Goal: Transaction & Acquisition: Obtain resource

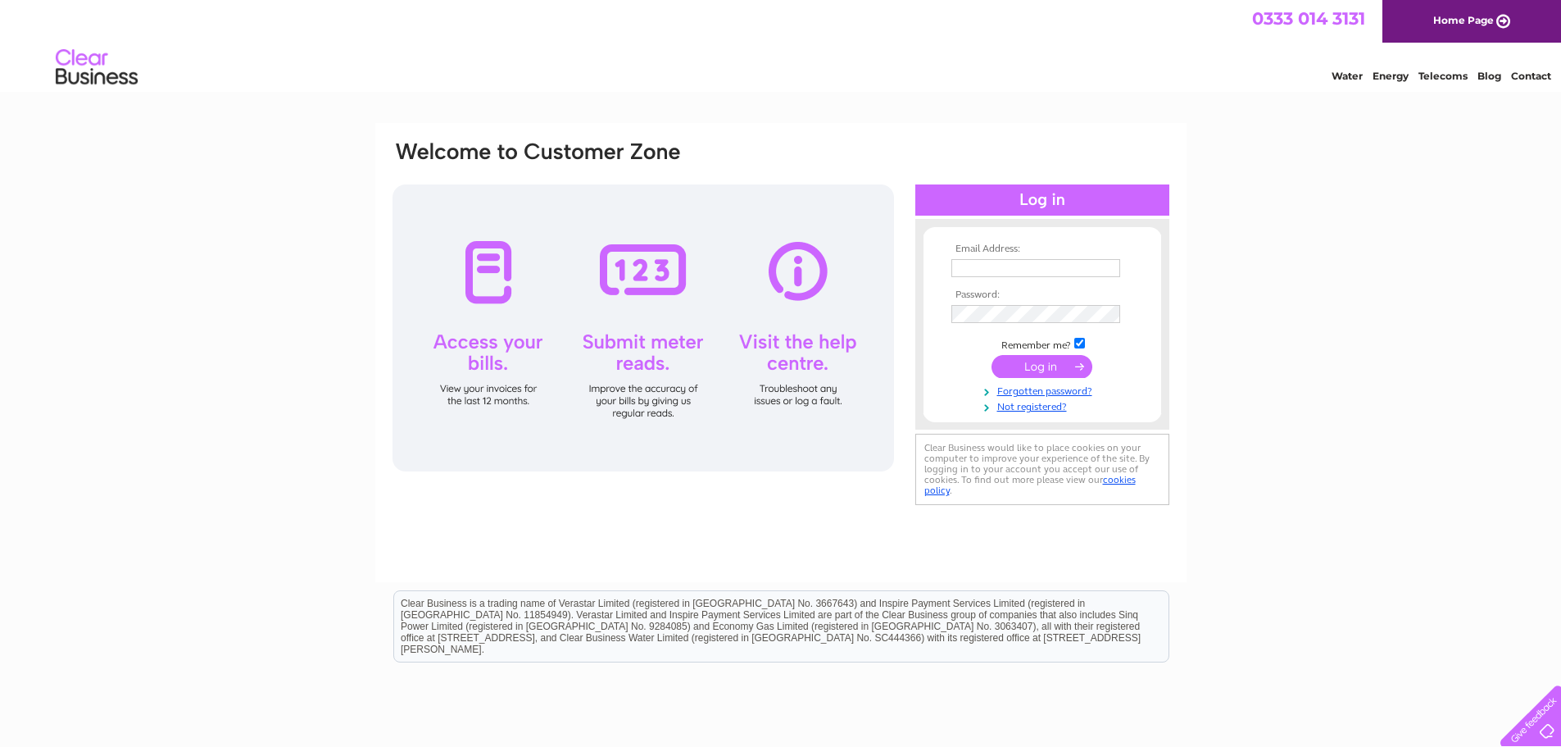
type input "jnr_mcqueen@yahoo.co.uk"
click at [1036, 365] on input "submit" at bounding box center [1042, 366] width 101 height 23
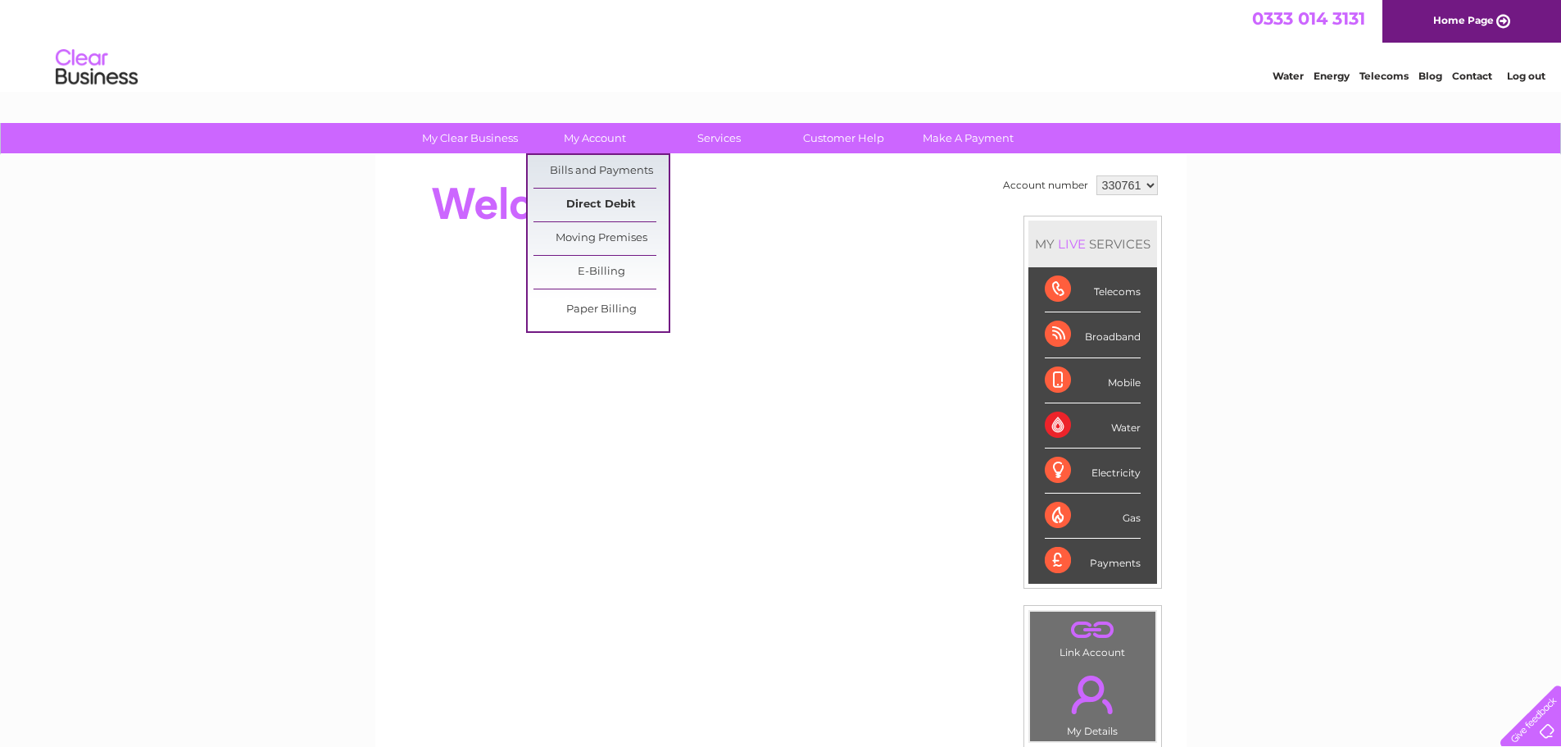
click at [611, 196] on link "Direct Debit" at bounding box center [600, 204] width 135 height 33
click at [611, 173] on link "Bills and Payments" at bounding box center [600, 171] width 135 height 33
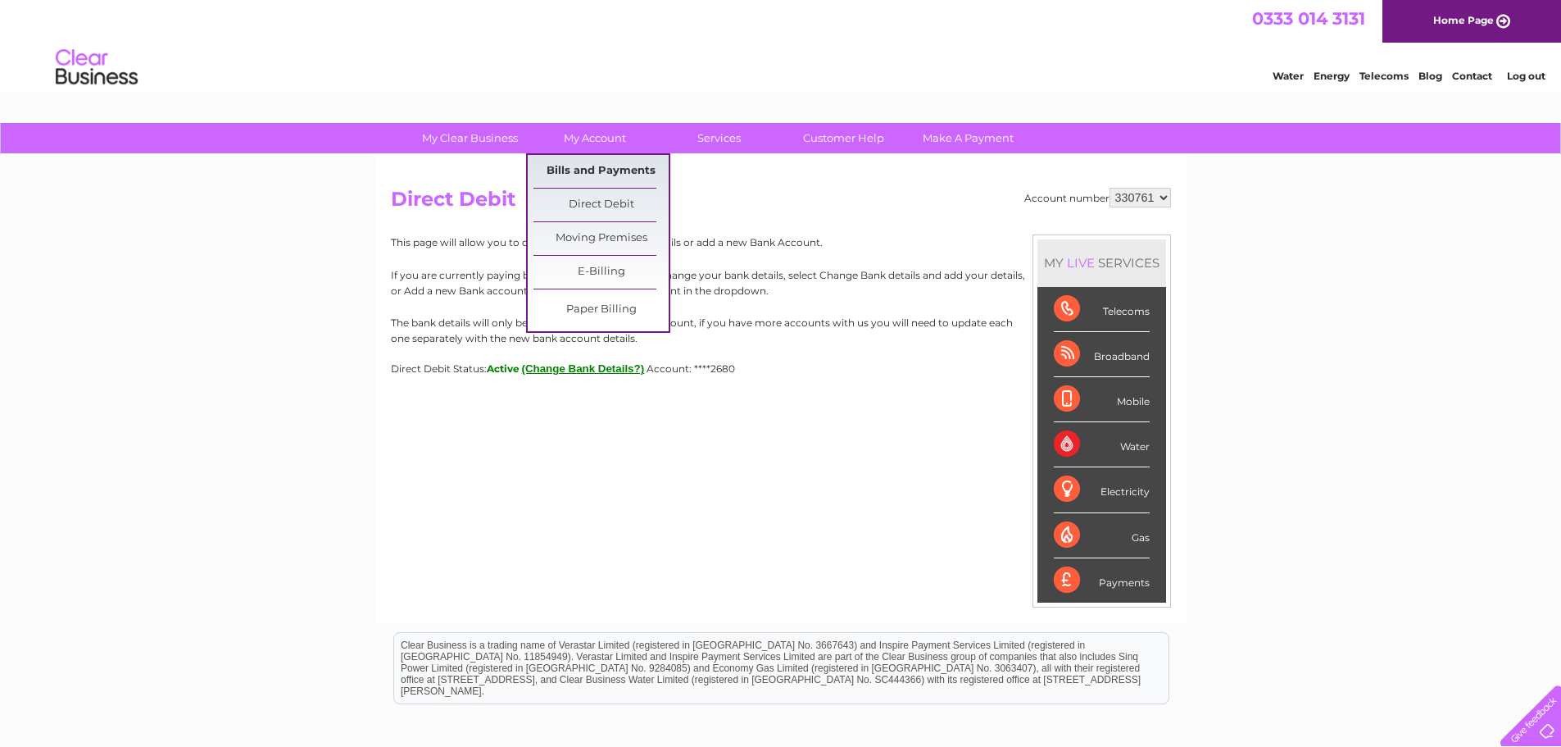
click at [602, 177] on link "Bills and Payments" at bounding box center [600, 171] width 135 height 33
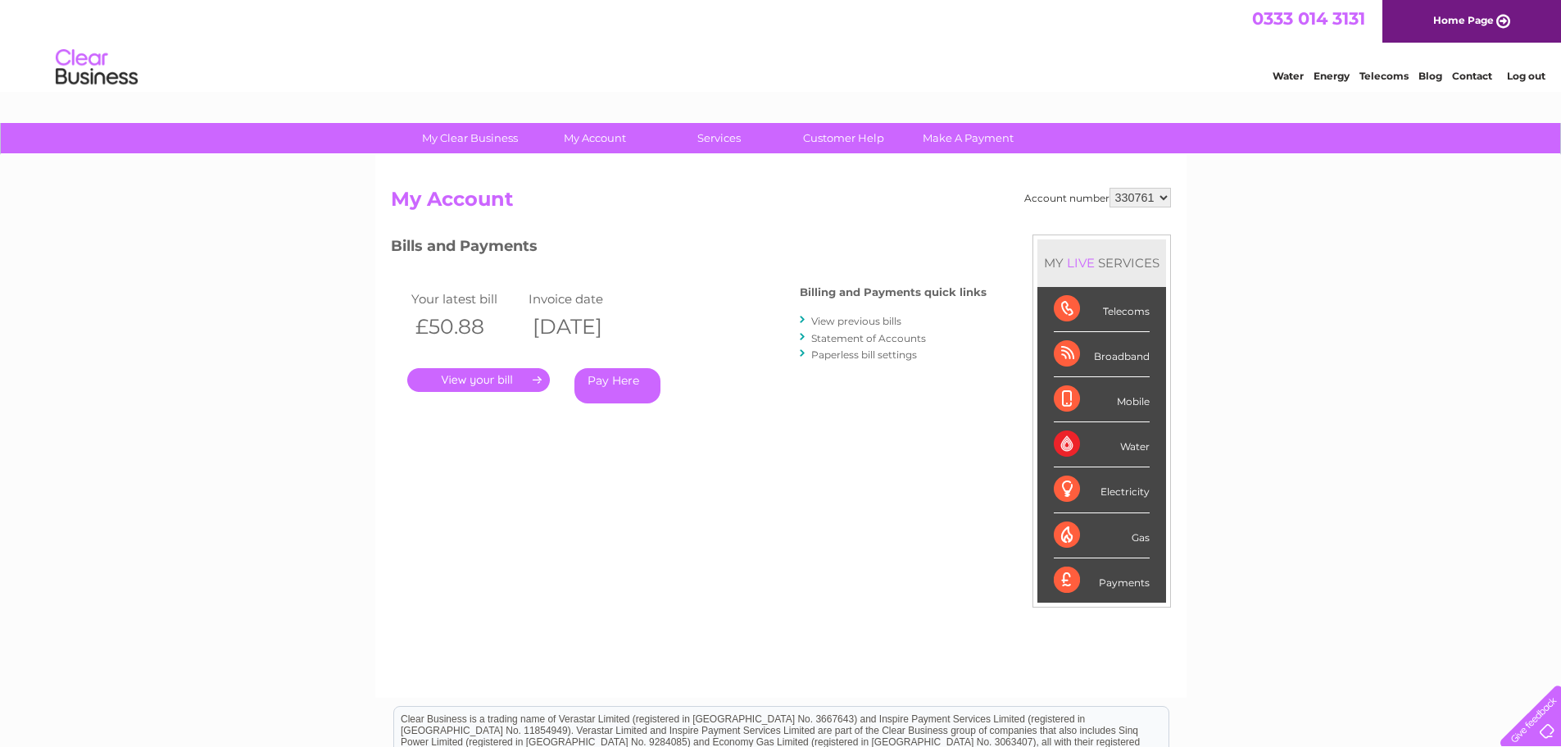
click at [480, 384] on link "." at bounding box center [478, 380] width 143 height 24
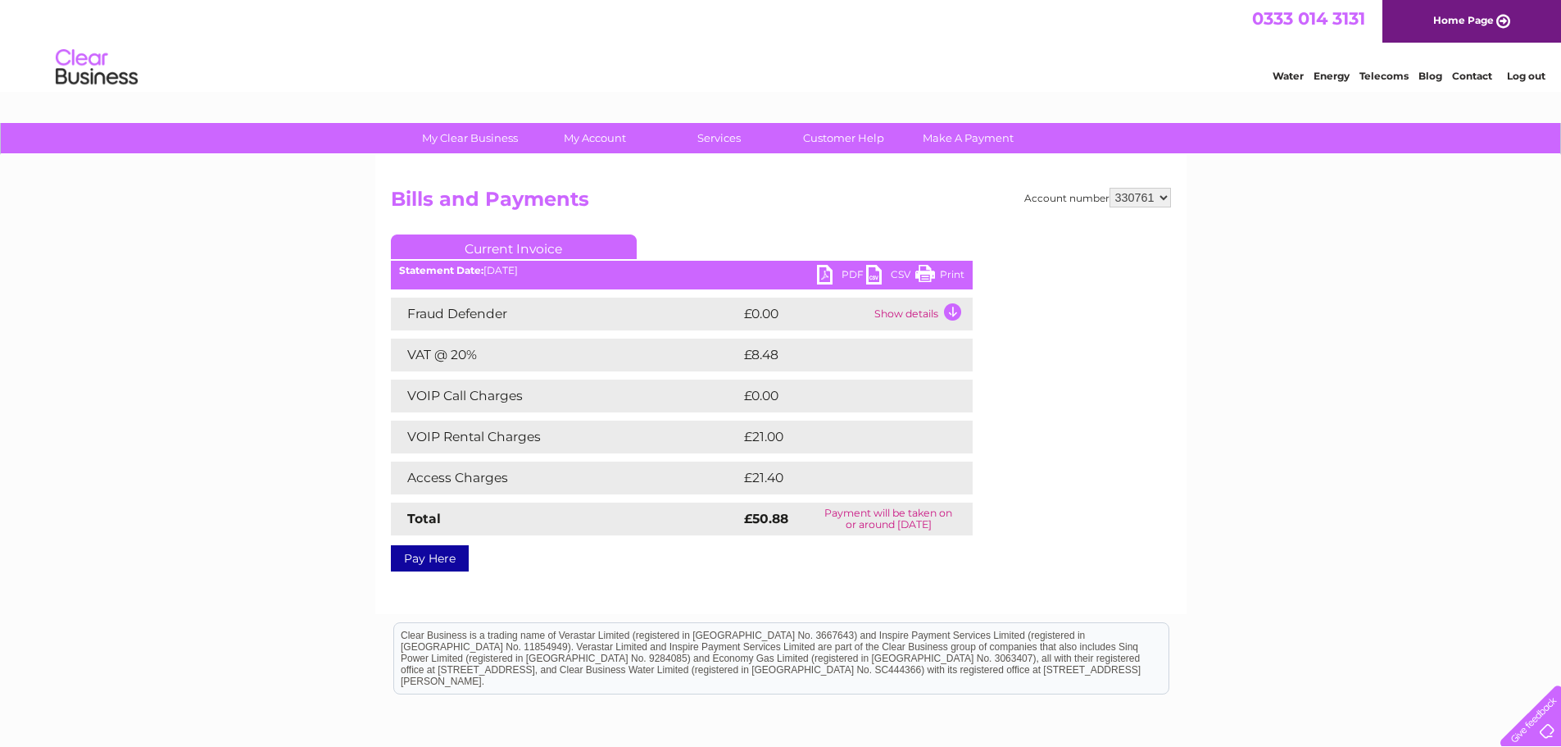
click at [838, 282] on link "PDF" at bounding box center [841, 277] width 49 height 24
